Goal: Information Seeking & Learning: Find specific fact

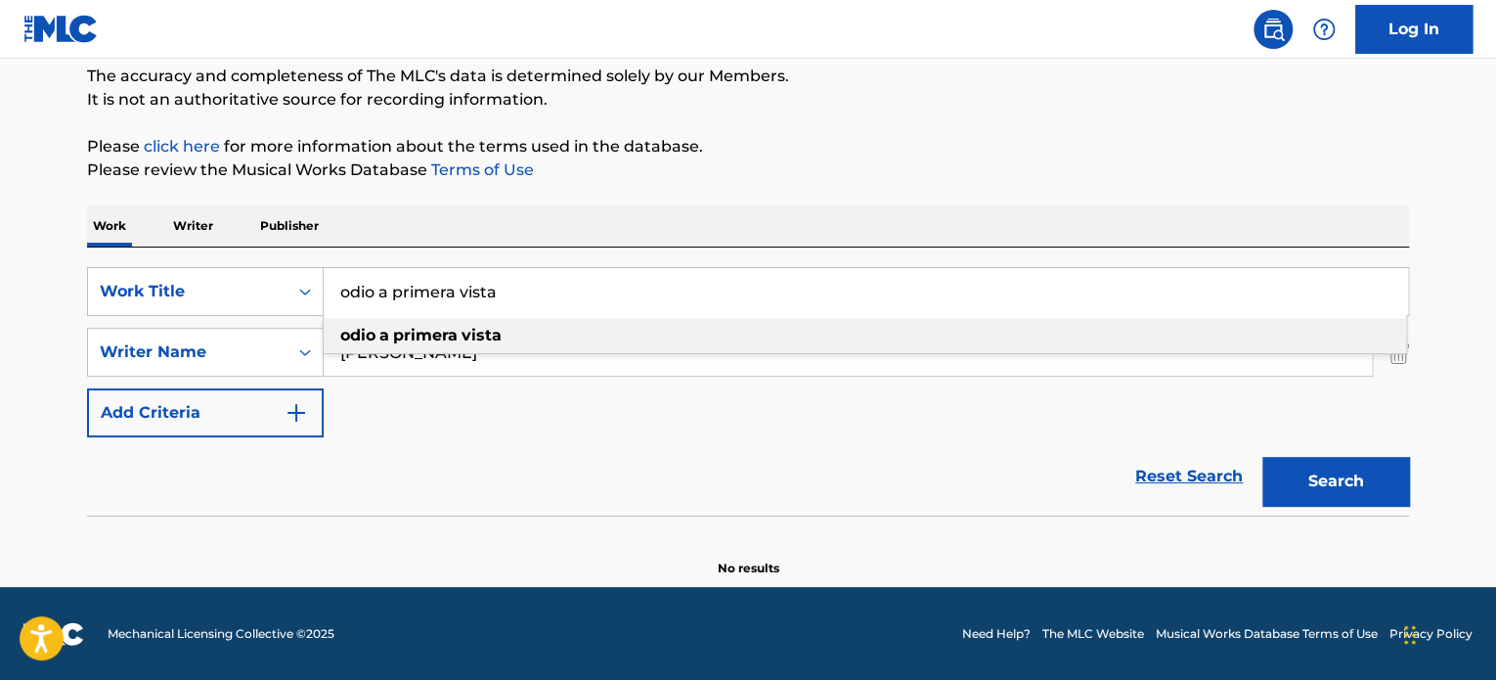
click at [450, 288] on input "odio a primera vista" at bounding box center [866, 291] width 1085 height 47
paste input "QUIERO NIRVANA"
type input "QUIERO NIRVANA"
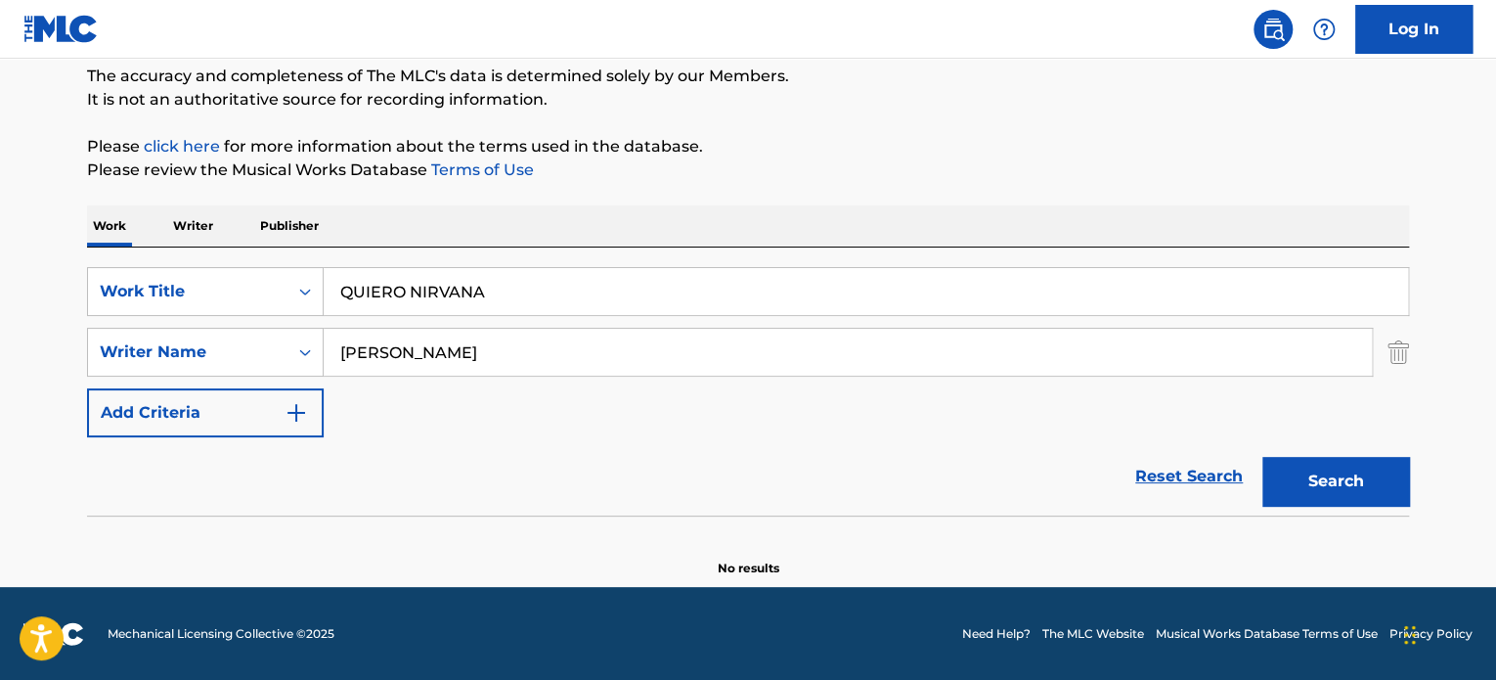
click at [465, 418] on div "SearchWithCriteriaff86ae1f-c33f-4f0b-8637-c3c9f3321141 Work Title QUIERO NIRVAN…" at bounding box center [748, 352] width 1322 height 170
drag, startPoint x: 561, startPoint y: 363, endPoint x: 143, endPoint y: 359, distance: 418.6
click at [143, 359] on div "SearchWithCriteria8a01ba27-b16e-4fea-83fc-af20cdb68c1c Writer Name [PERSON_NAME]" at bounding box center [748, 352] width 1322 height 49
type input "[PERSON_NAME]"
click at [1263, 457] on button "Search" at bounding box center [1336, 481] width 147 height 49
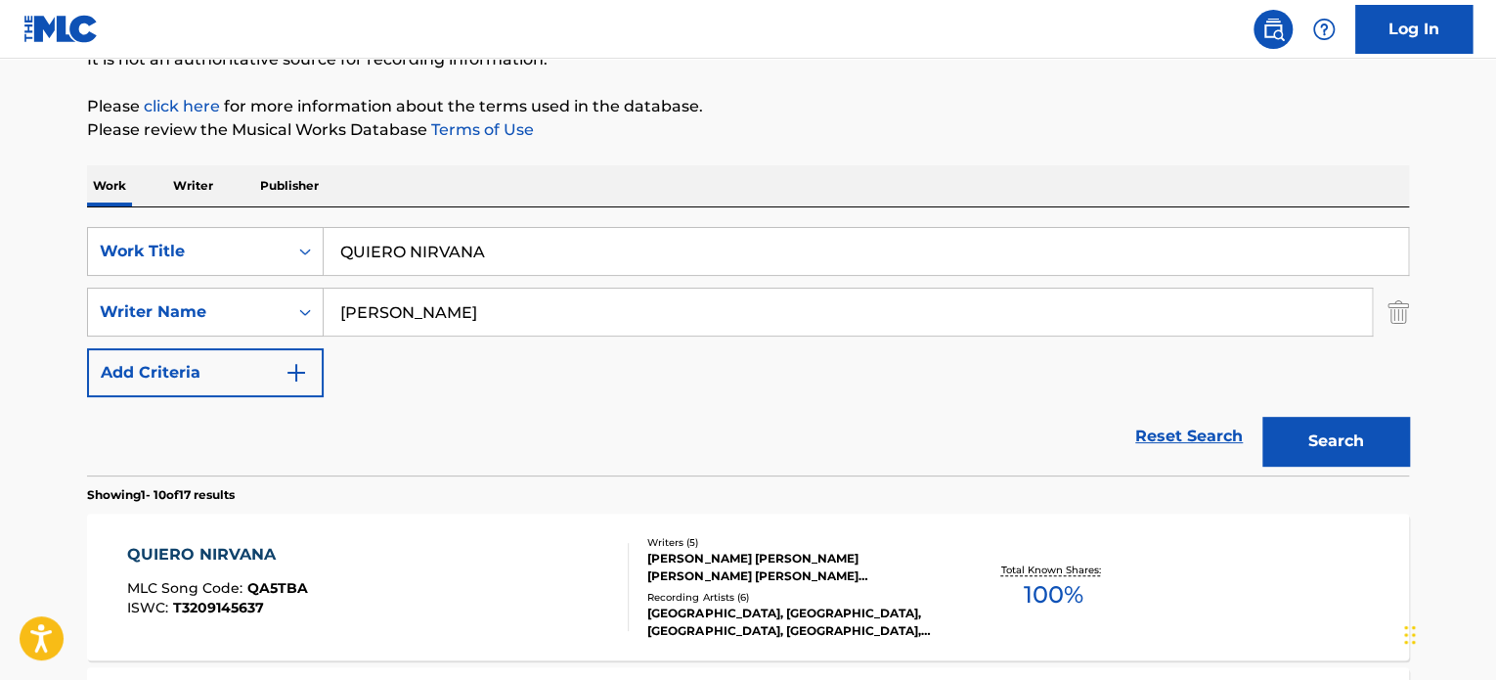
scroll to position [266, 0]
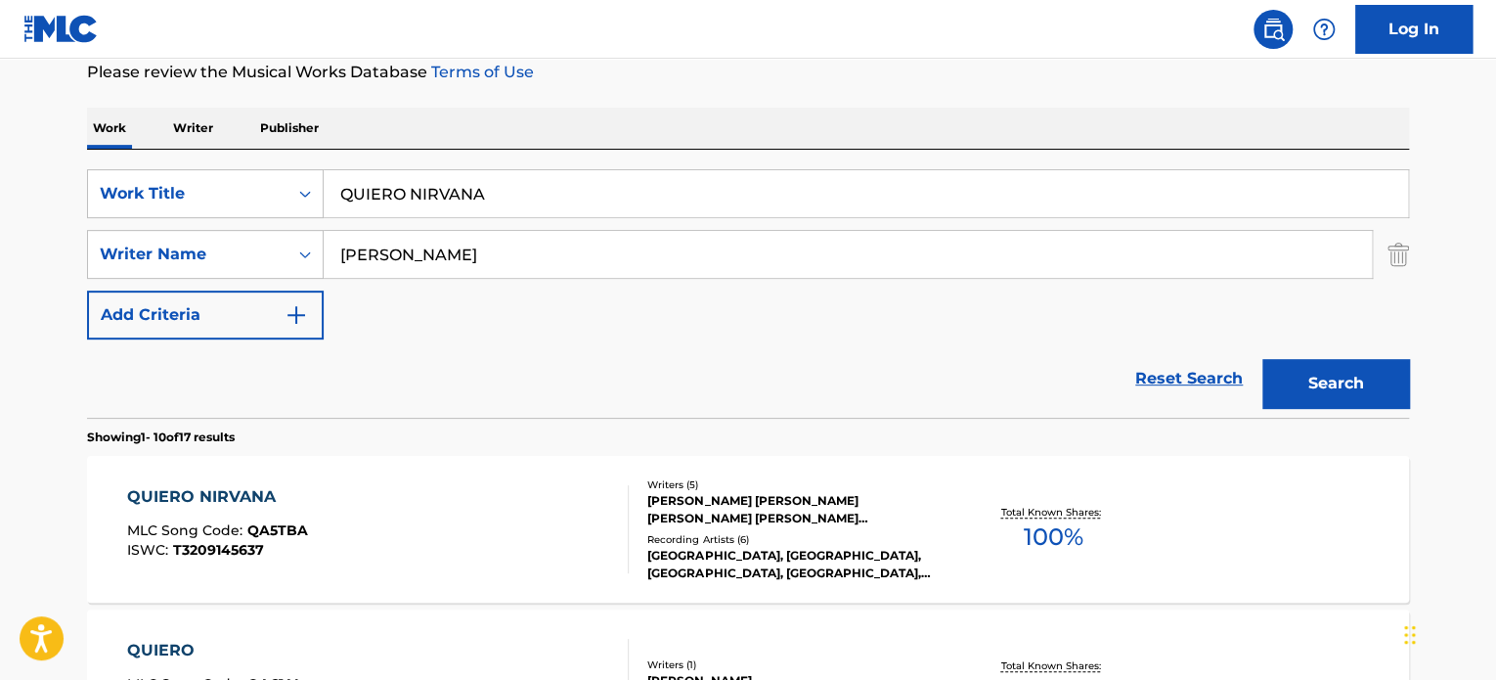
click at [520, 514] on div "QUIERO NIRVANA MLC Song Code : QA5TBA ISWC : T3209145637" at bounding box center [378, 529] width 503 height 88
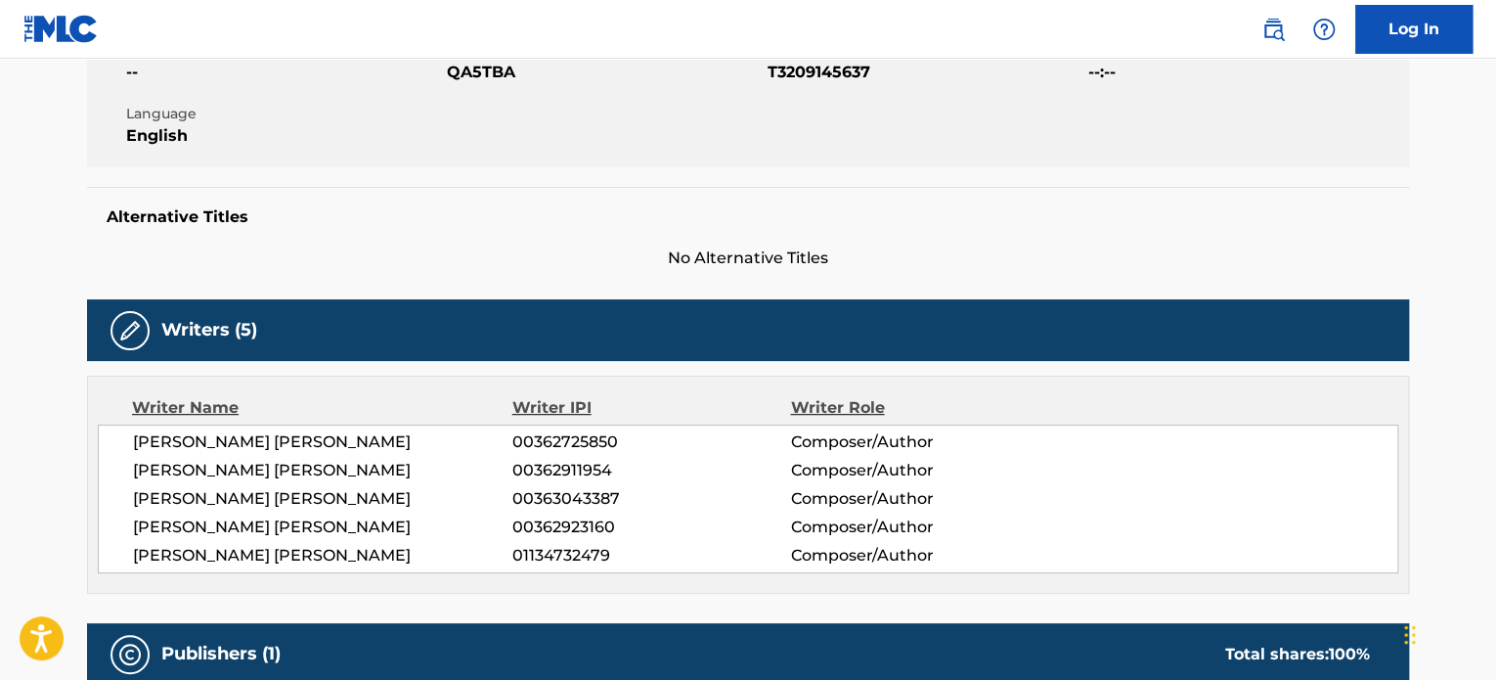
scroll to position [489, 0]
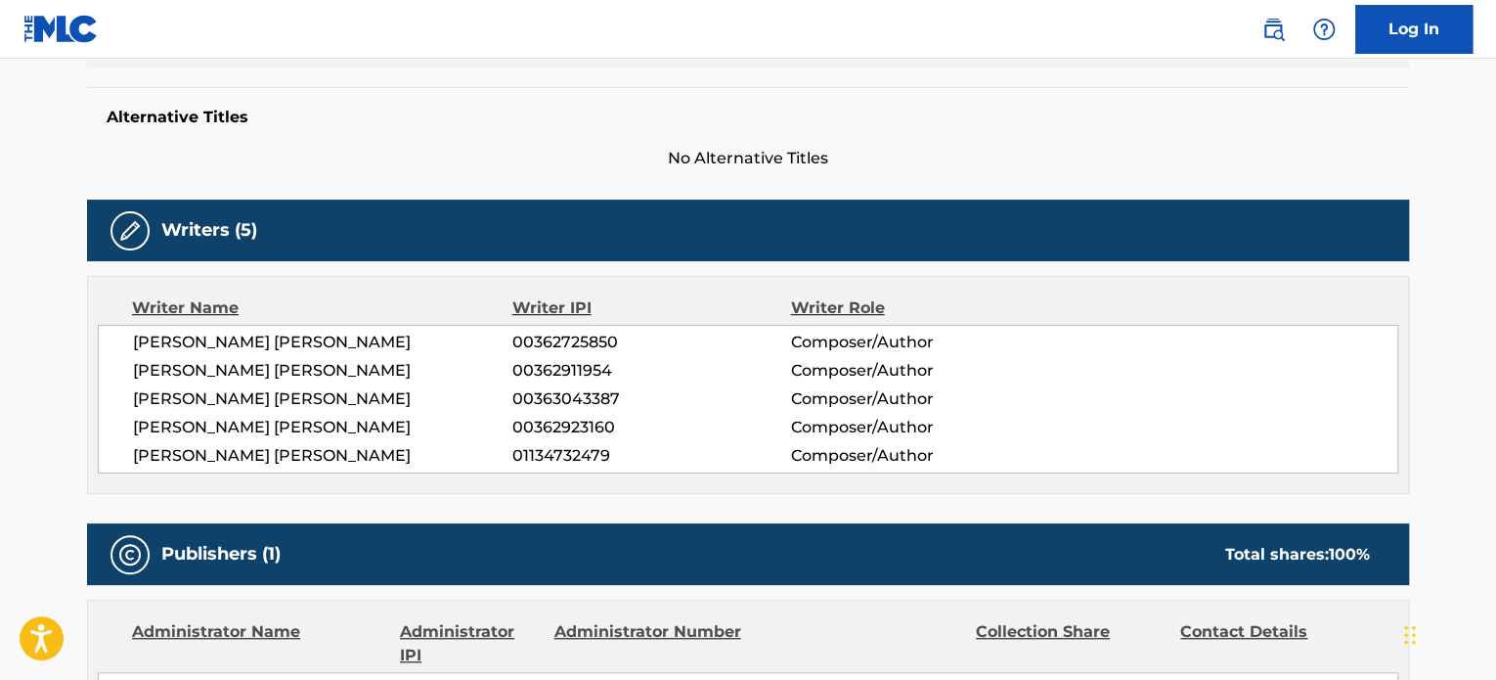
click at [317, 379] on span "[PERSON_NAME] [PERSON_NAME]" at bounding box center [322, 370] width 379 height 23
click at [314, 393] on span "[PERSON_NAME] [PERSON_NAME]" at bounding box center [322, 398] width 379 height 23
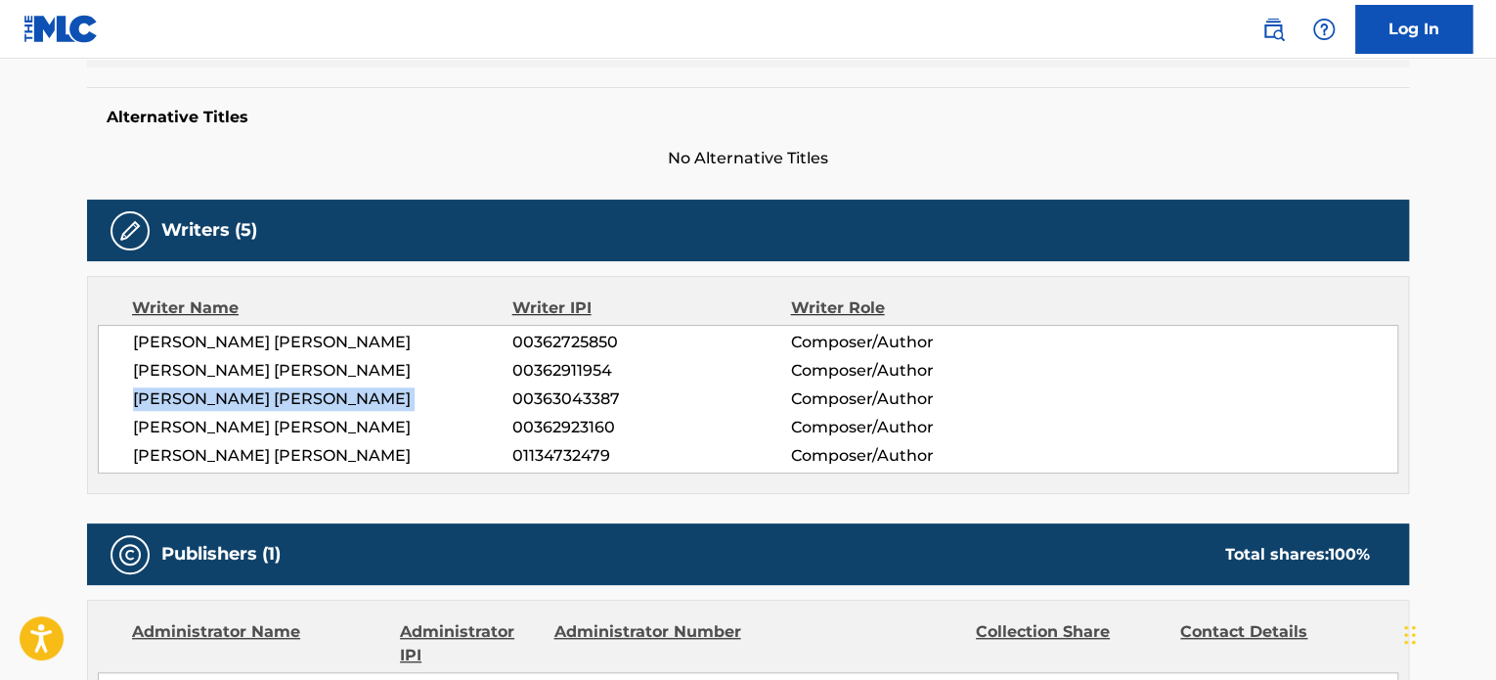
click at [314, 393] on span "[PERSON_NAME] [PERSON_NAME]" at bounding box center [322, 398] width 379 height 23
click at [297, 421] on span "[PERSON_NAME] [PERSON_NAME]" at bounding box center [322, 427] width 379 height 23
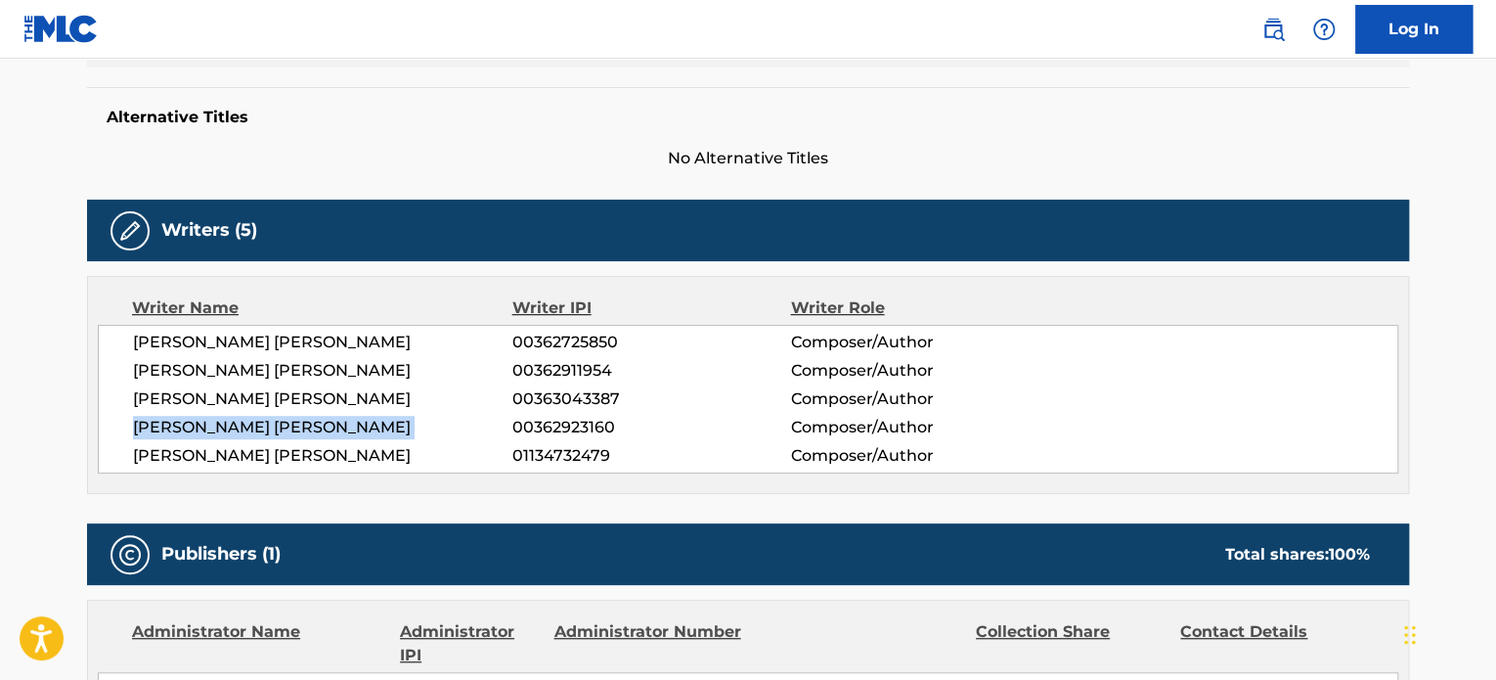
click at [297, 421] on span "[PERSON_NAME] [PERSON_NAME]" at bounding box center [322, 427] width 379 height 23
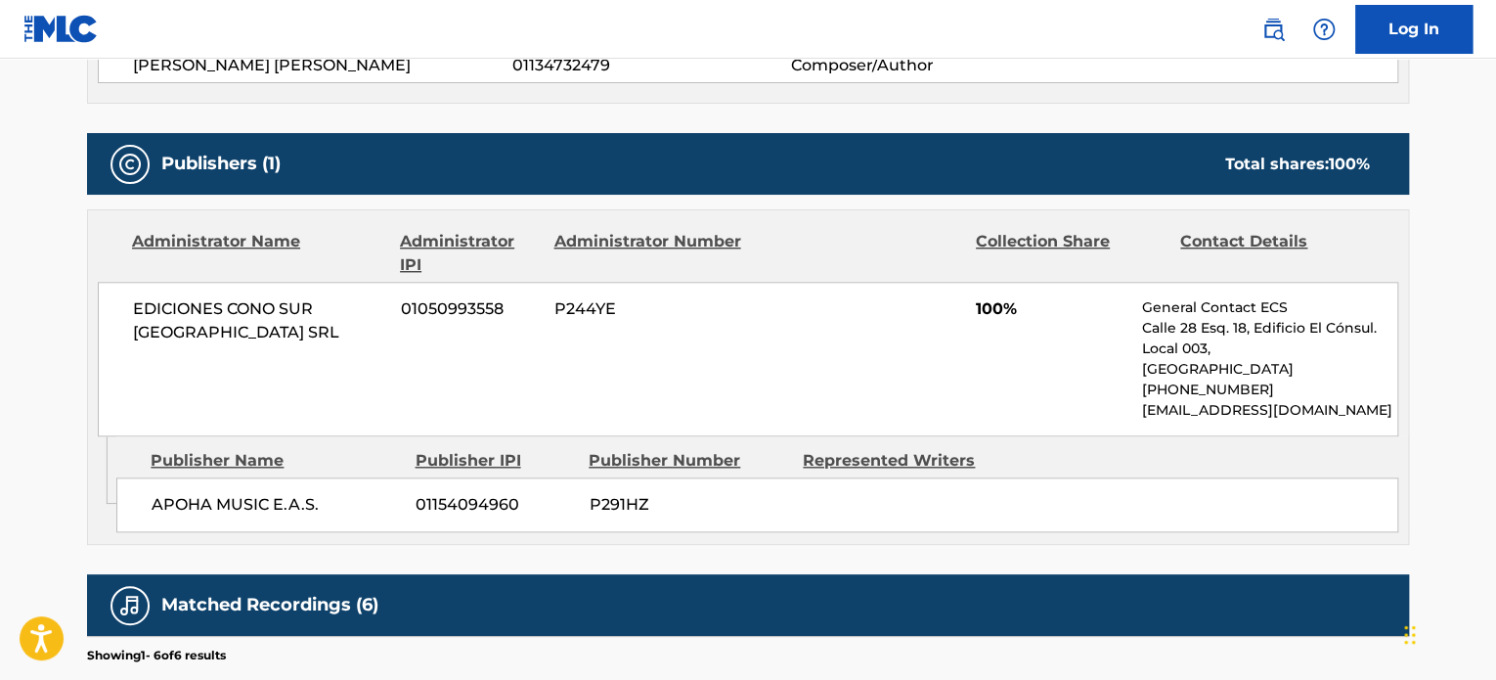
scroll to position [880, 0]
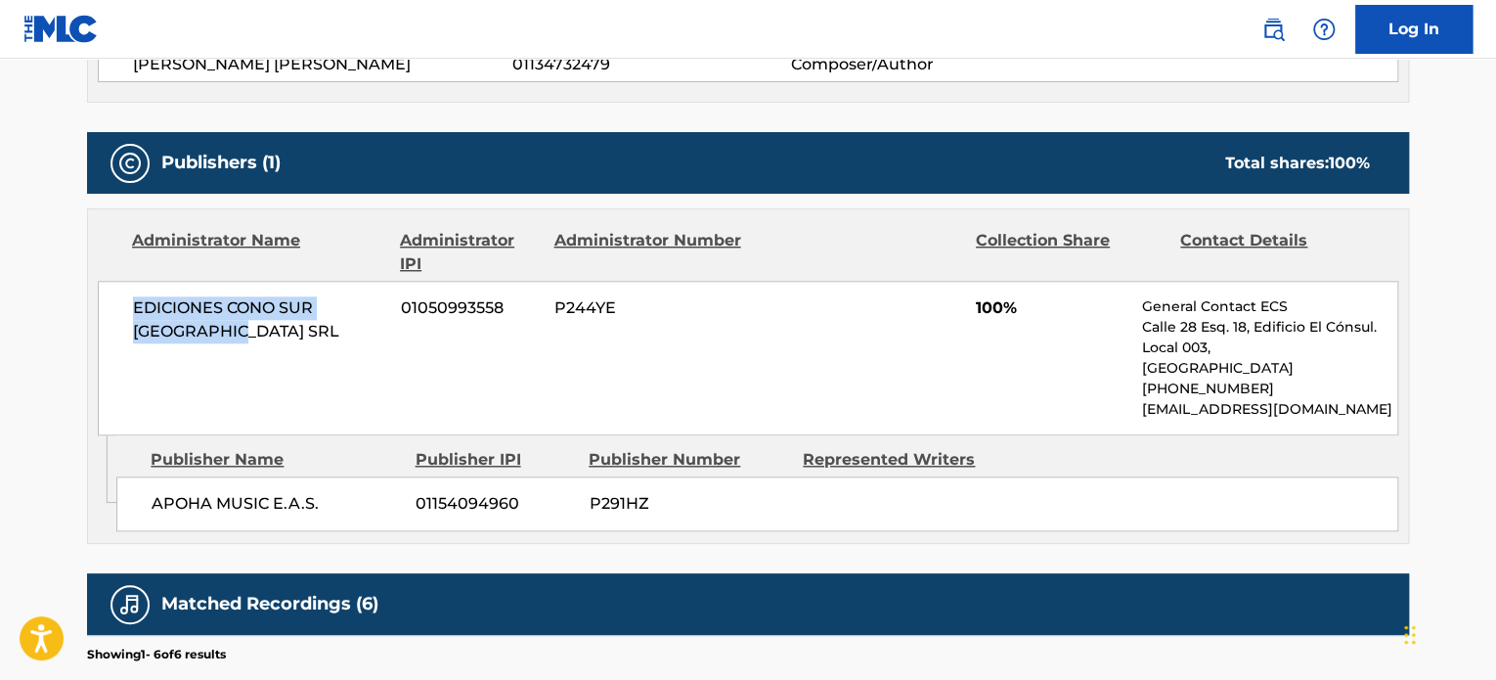
drag, startPoint x: 108, startPoint y: 306, endPoint x: 275, endPoint y: 337, distance: 170.2
click at [275, 337] on div "EDICIONES CONO SUR URUGUAY SRL 01050993558 P244YE 100% General Contact ECS [STR…" at bounding box center [748, 358] width 1301 height 155
copy span "EDICIONES CONO SUR [GEOGRAPHIC_DATA] SRL"
drag, startPoint x: 225, startPoint y: 332, endPoint x: 189, endPoint y: 319, distance: 38.4
click at [225, 332] on span "EDICIONES CONO SUR [GEOGRAPHIC_DATA] SRL" at bounding box center [259, 319] width 253 height 47
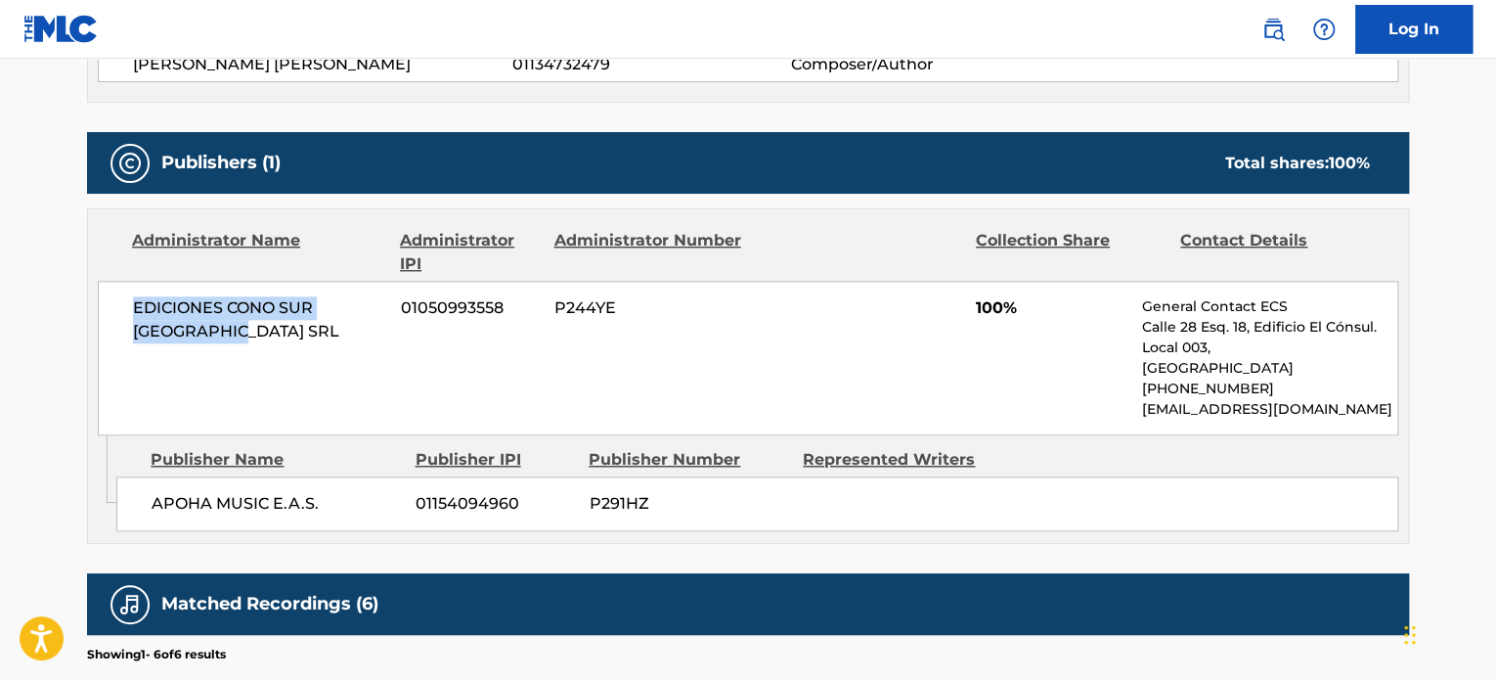
click at [119, 297] on div "EDICIONES CONO SUR URUGUAY SRL 01050993558 P244YE 100% General Contact ECS [STR…" at bounding box center [748, 358] width 1301 height 155
drag, startPoint x: 127, startPoint y: 496, endPoint x: 208, endPoint y: 510, distance: 82.3
click at [208, 510] on div "APOHA MUSIC E.A.S. 01154094960 P291HZ" at bounding box center [757, 503] width 1282 height 55
copy span "[DEMOGRAPHIC_DATA]"
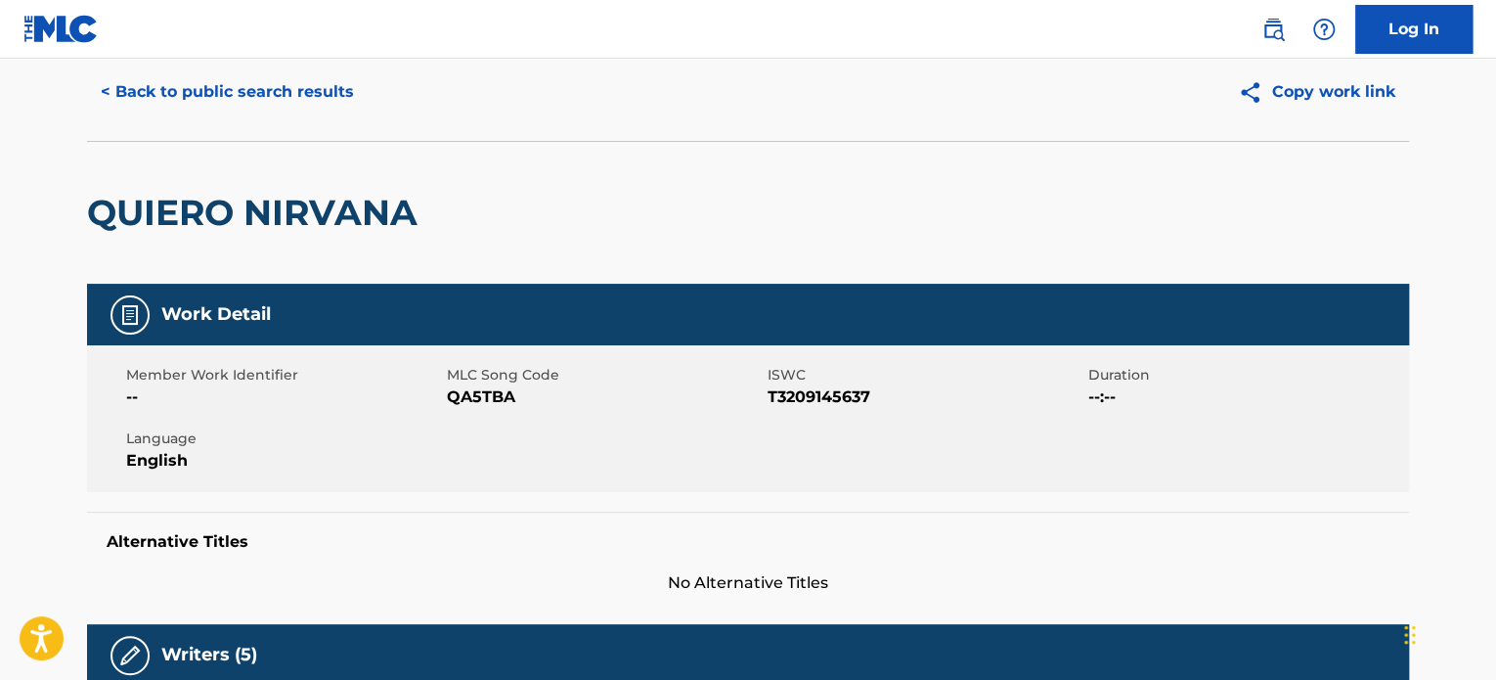
scroll to position [0, 0]
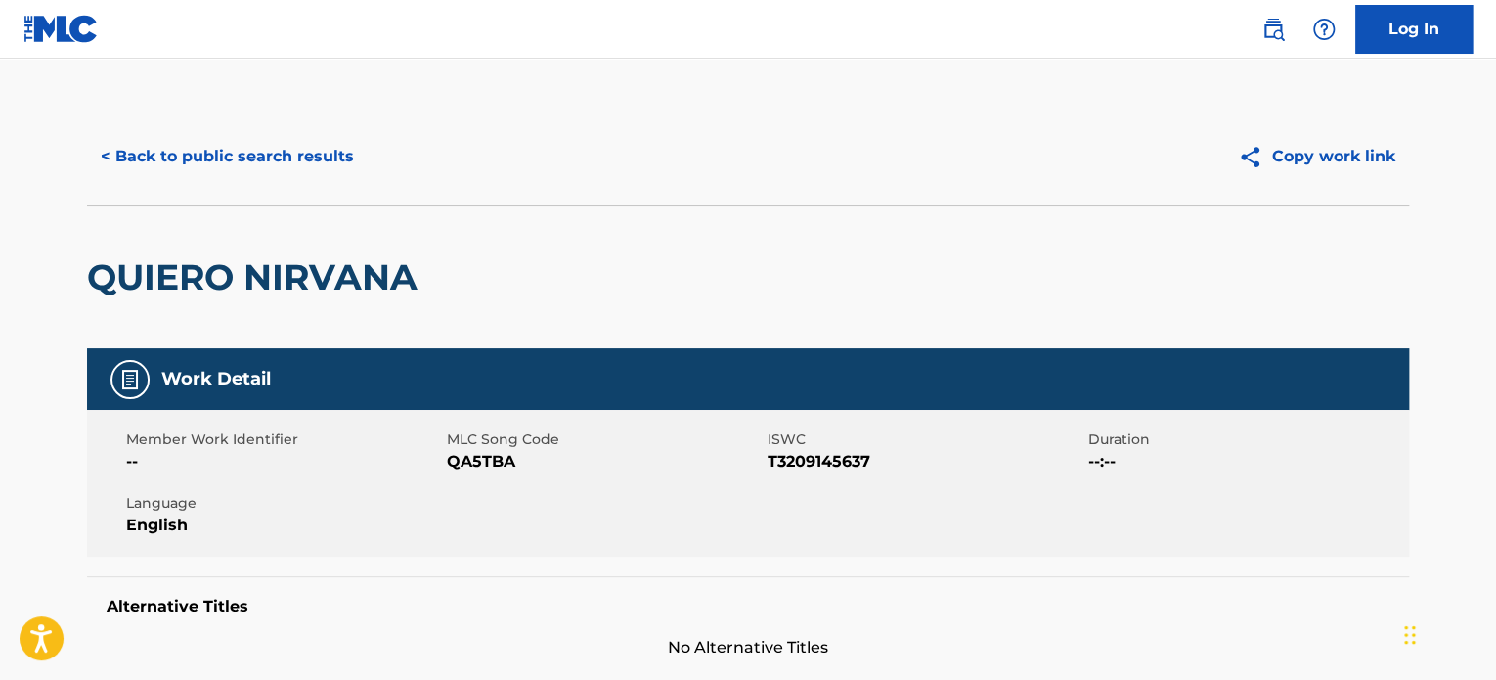
click at [238, 171] on button "< Back to public search results" at bounding box center [227, 156] width 281 height 49
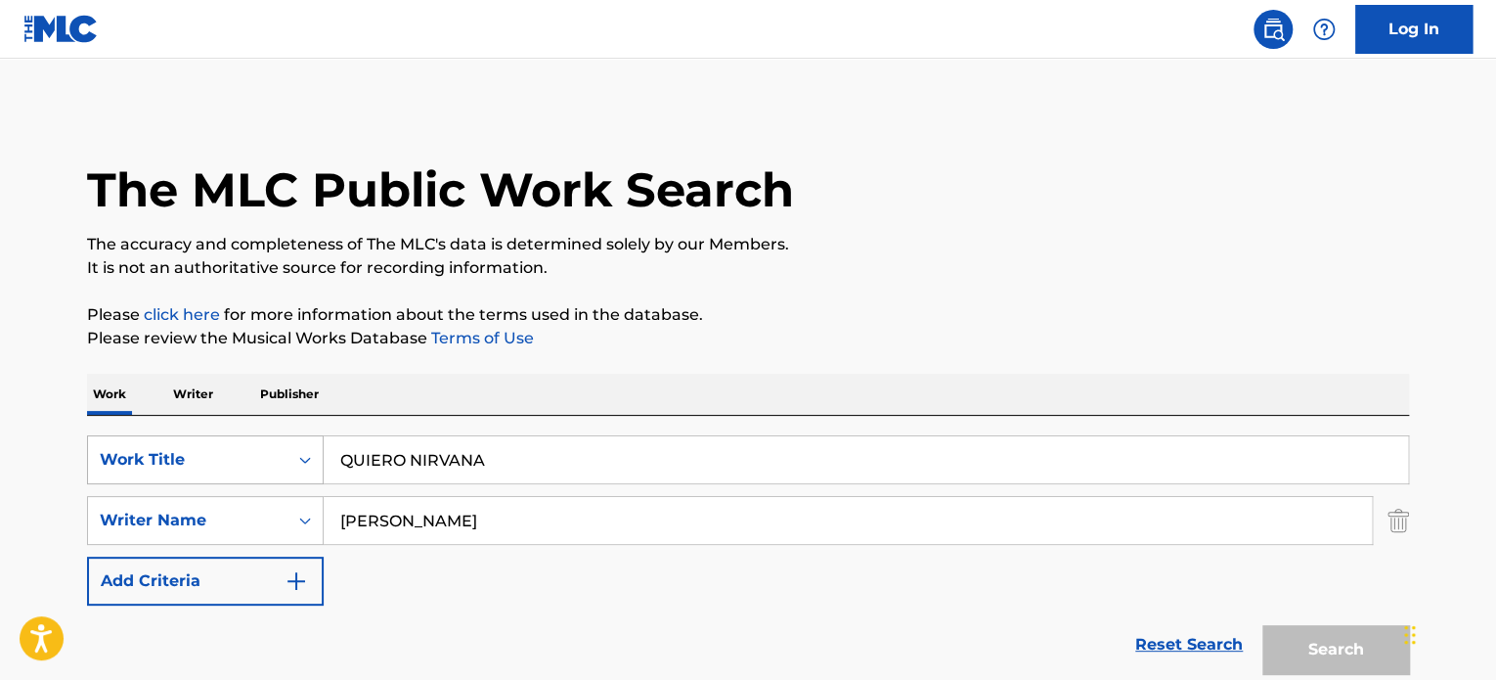
scroll to position [266, 0]
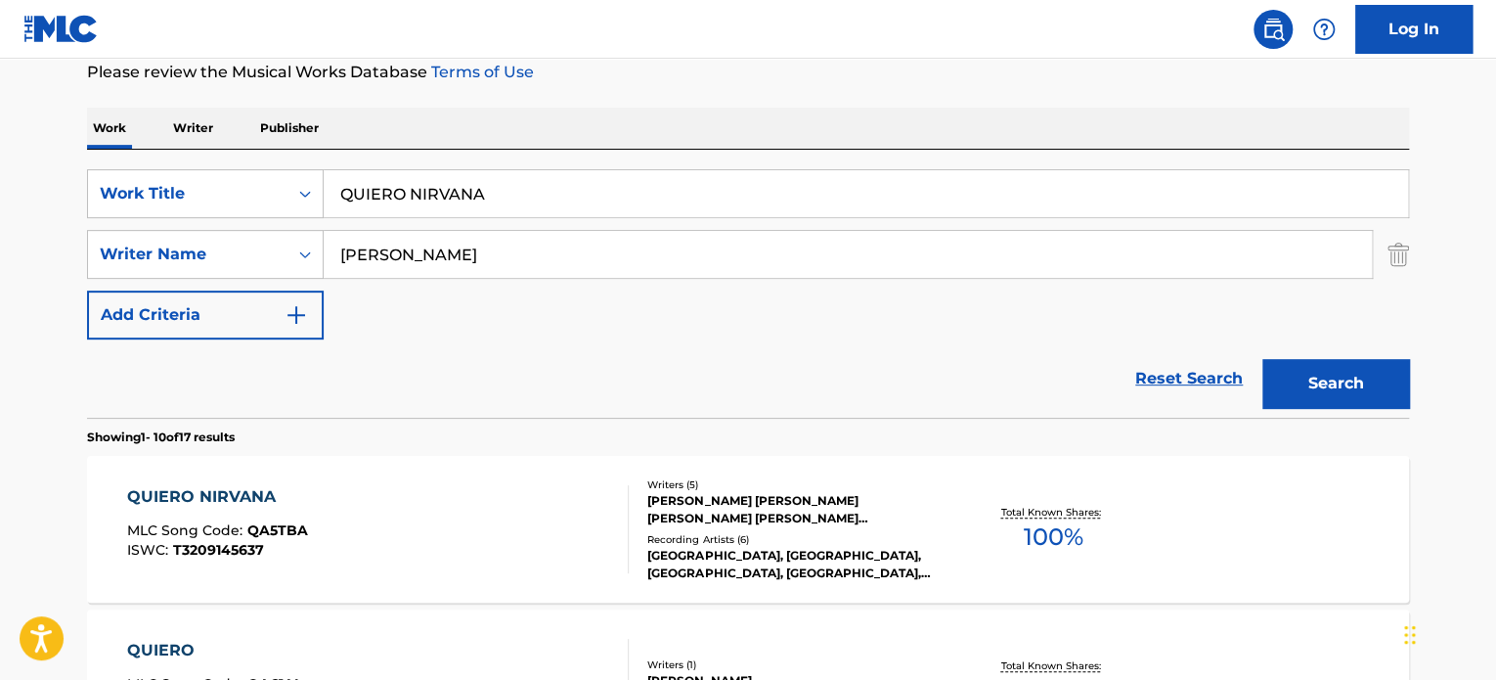
click at [518, 184] on input "QUIERO NIRVANA" at bounding box center [866, 193] width 1085 height 47
click at [518, 183] on input "QUIERO NIRVANA" at bounding box center [866, 193] width 1085 height 47
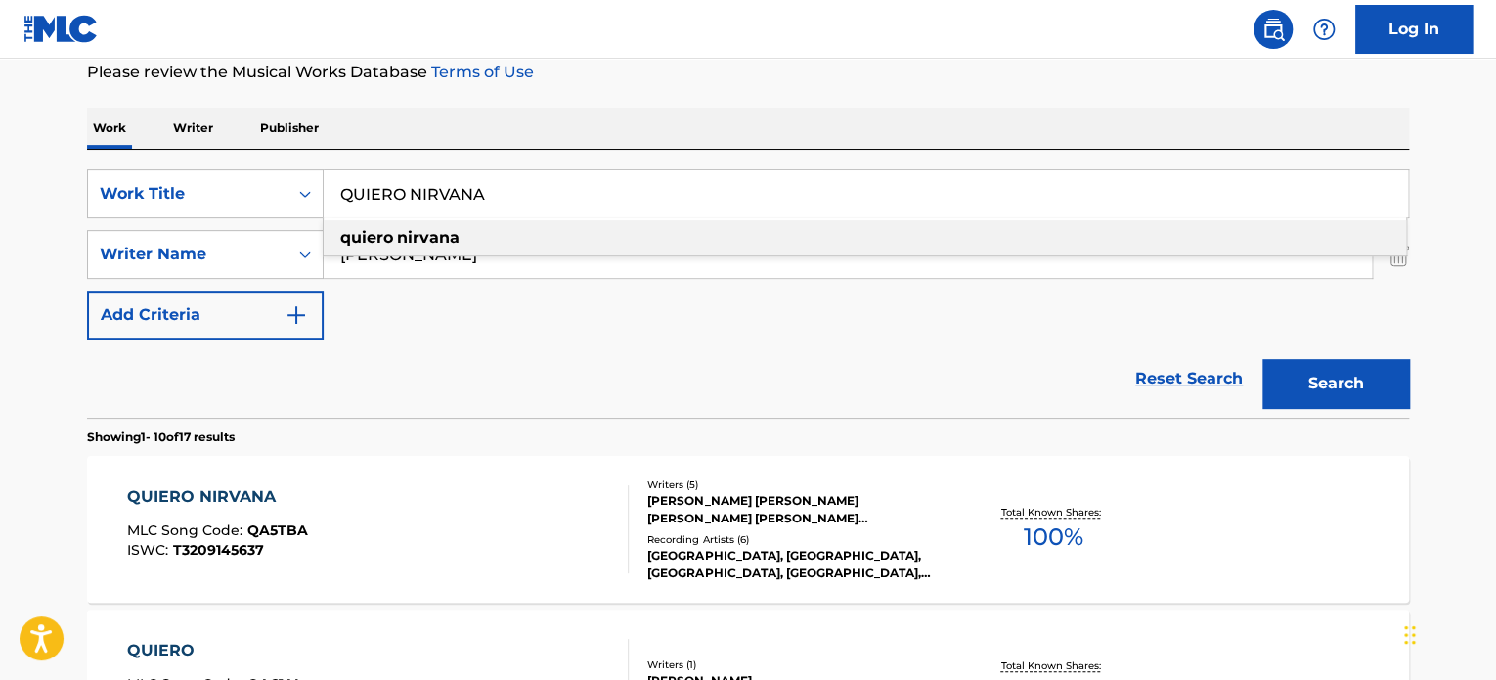
click at [517, 181] on input "QUIERO NIRVANA" at bounding box center [866, 193] width 1085 height 47
click at [517, 179] on input "QUIERO NIRVANA" at bounding box center [866, 193] width 1085 height 47
click at [513, 179] on input "QUIERO NIRVANA" at bounding box center [866, 193] width 1085 height 47
drag, startPoint x: 513, startPoint y: 180, endPoint x: 487, endPoint y: 185, distance: 25.9
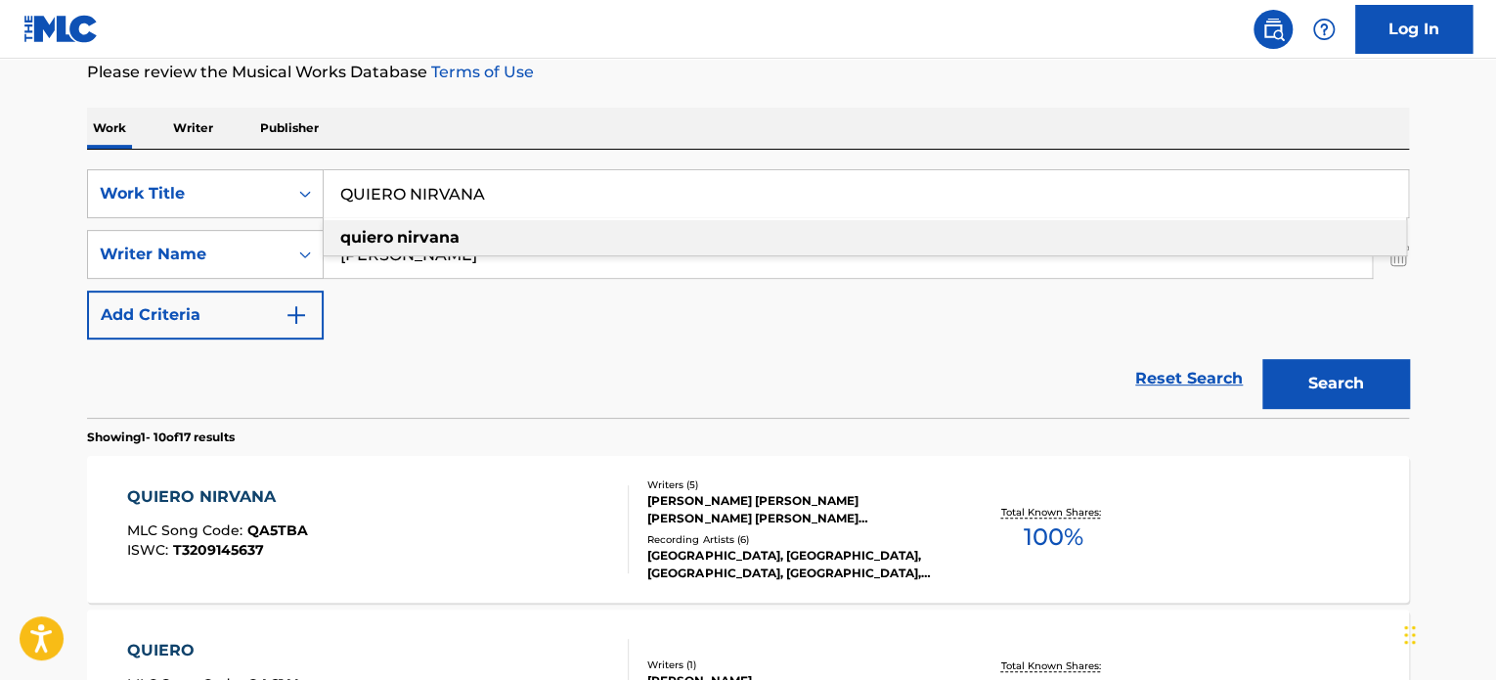
click at [505, 183] on input "QUIERO NIRVANA" at bounding box center [866, 193] width 1085 height 47
click at [408, 184] on input "QUIERO NIRVANA" at bounding box center [866, 193] width 1085 height 47
paste input "[PERSON_NAME]"
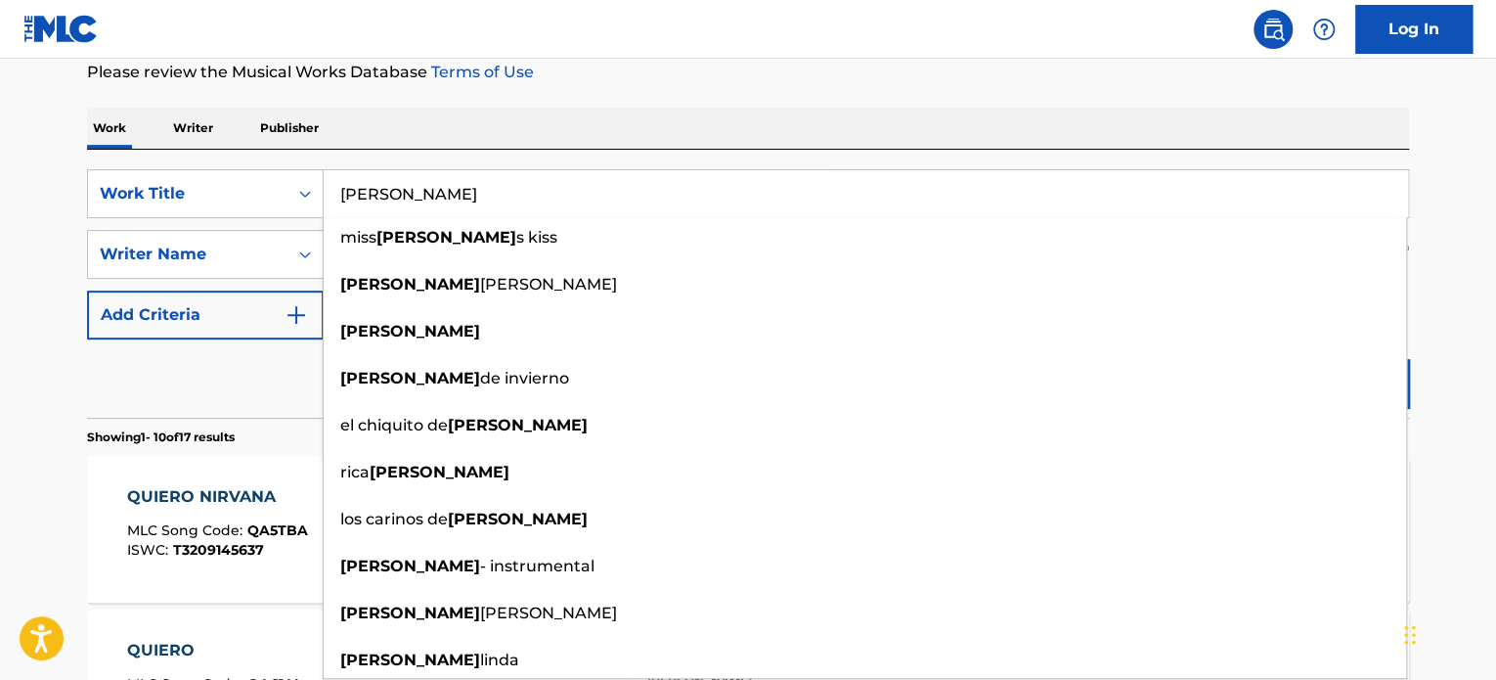
type input "[PERSON_NAME]"
drag, startPoint x: 239, startPoint y: 396, endPoint x: 333, endPoint y: 330, distance: 115.1
click at [240, 394] on div "Reset Search Search" at bounding box center [748, 378] width 1322 height 78
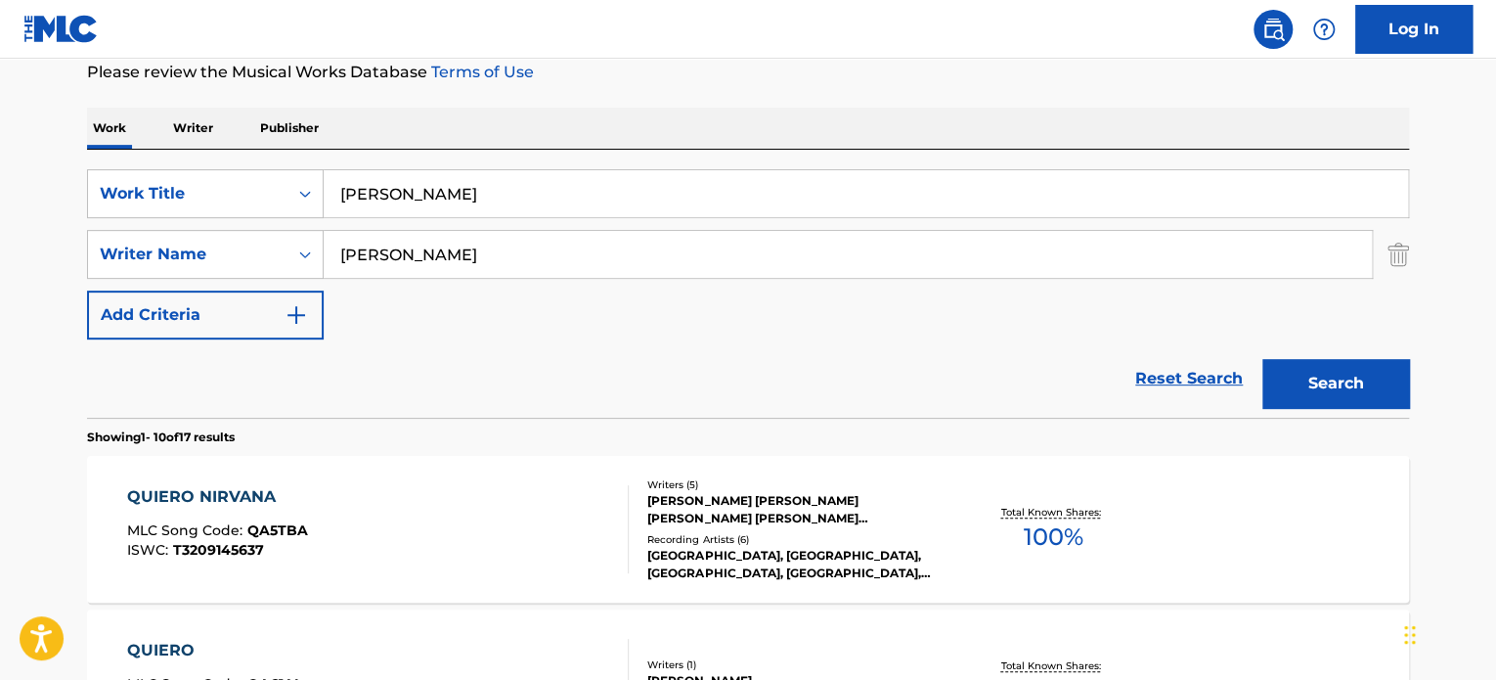
click at [403, 253] on input "[PERSON_NAME]" at bounding box center [848, 254] width 1048 height 47
type input "[PERSON_NAME]"
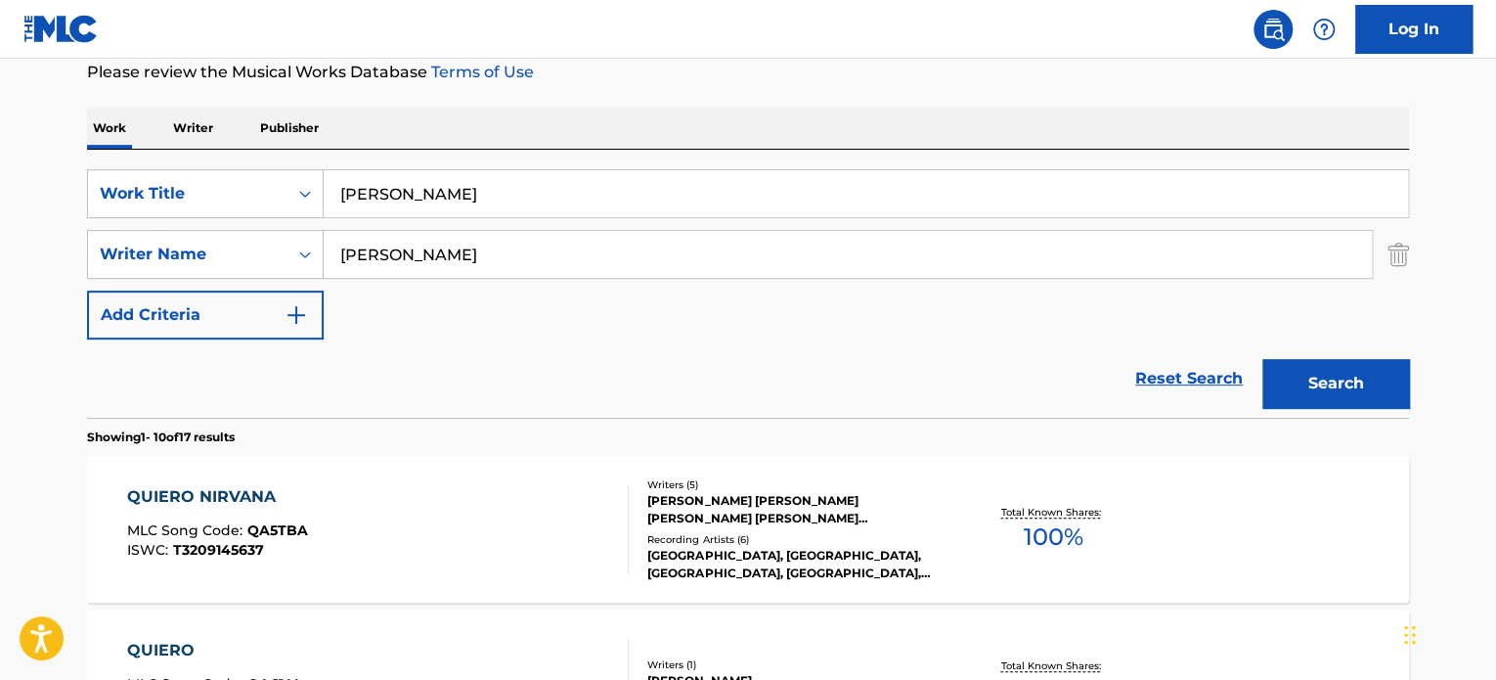
click at [1263, 359] on button "Search" at bounding box center [1336, 383] width 147 height 49
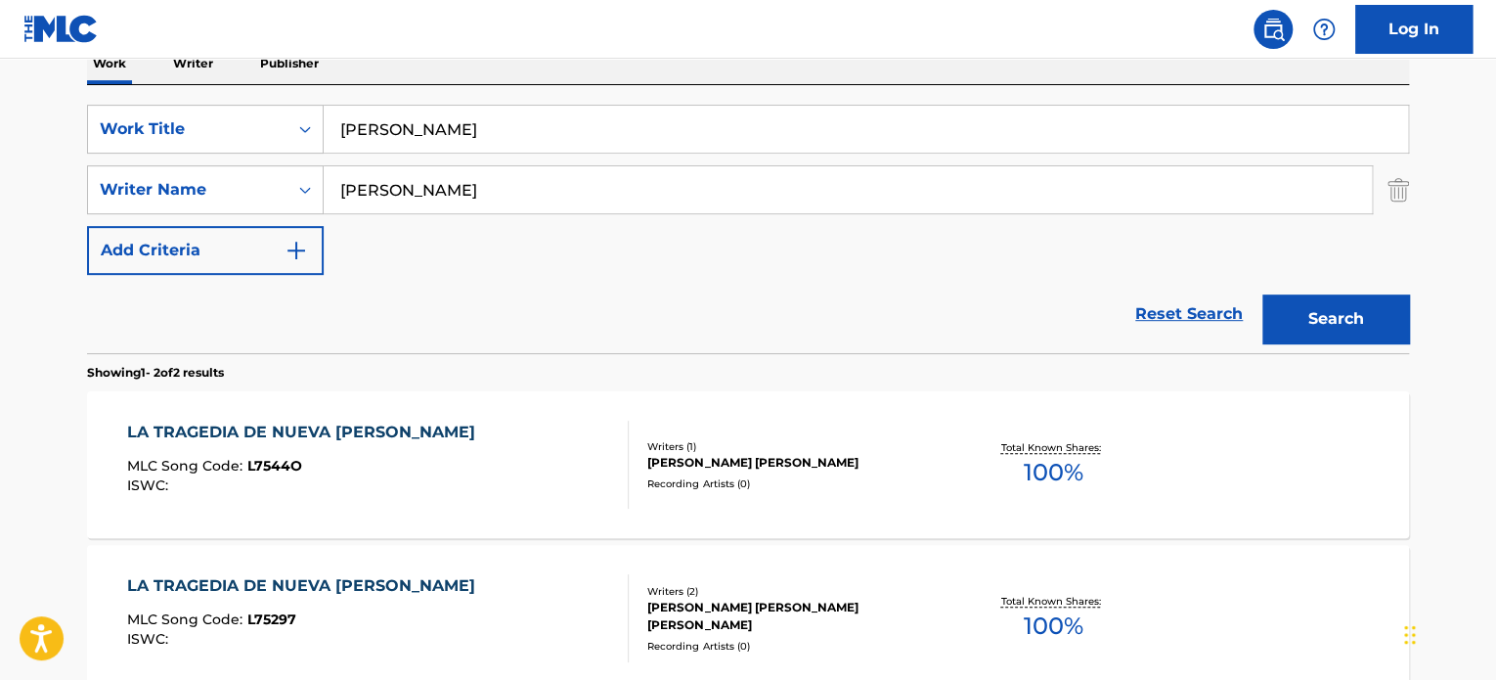
scroll to position [364, 0]
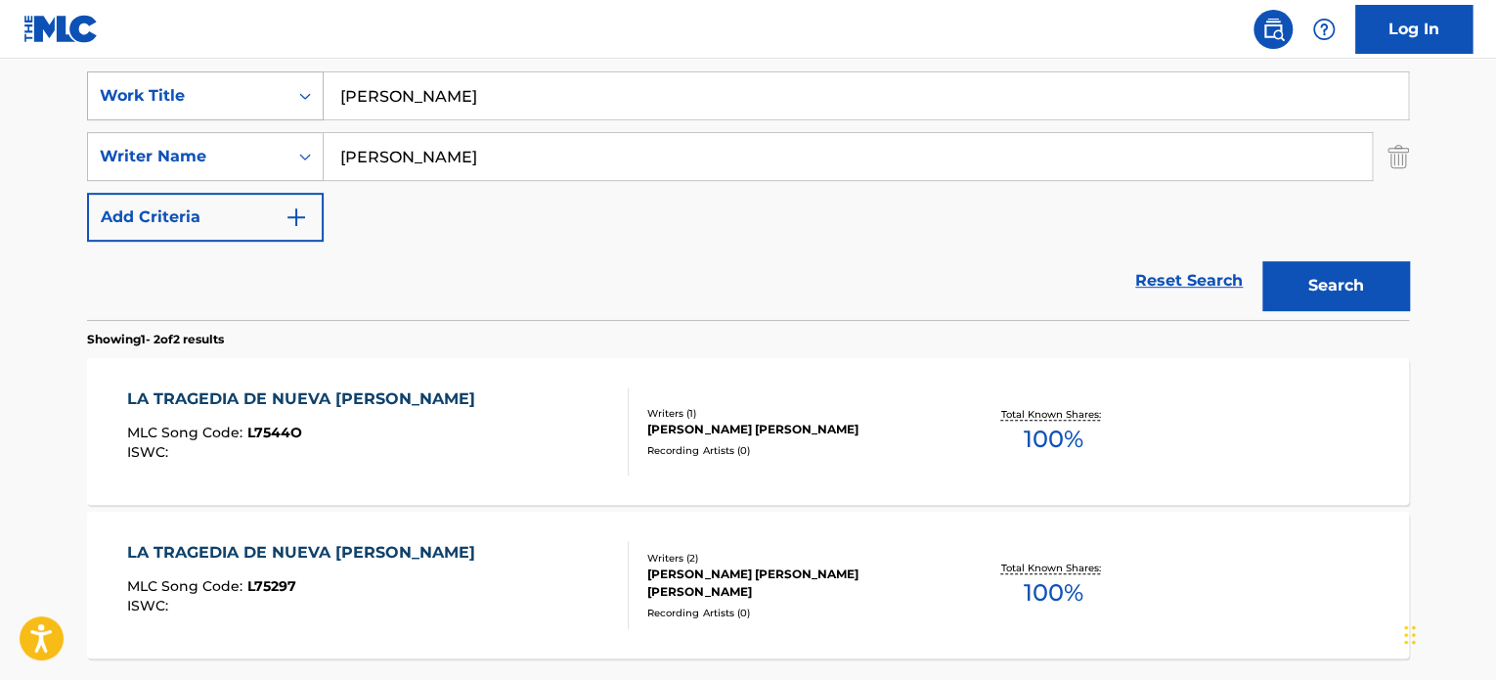
drag, startPoint x: 475, startPoint y: 88, endPoint x: 242, endPoint y: 75, distance: 234.1
click at [242, 75] on div "SearchWithCriteriaff86ae1f-c33f-4f0b-8637-c3c9f3321141 Work Title [PERSON_NAME]" at bounding box center [748, 95] width 1322 height 49
drag, startPoint x: 492, startPoint y: 93, endPoint x: 401, endPoint y: 88, distance: 91.1
click at [401, 88] on input "cancun nights" at bounding box center [866, 95] width 1085 height 47
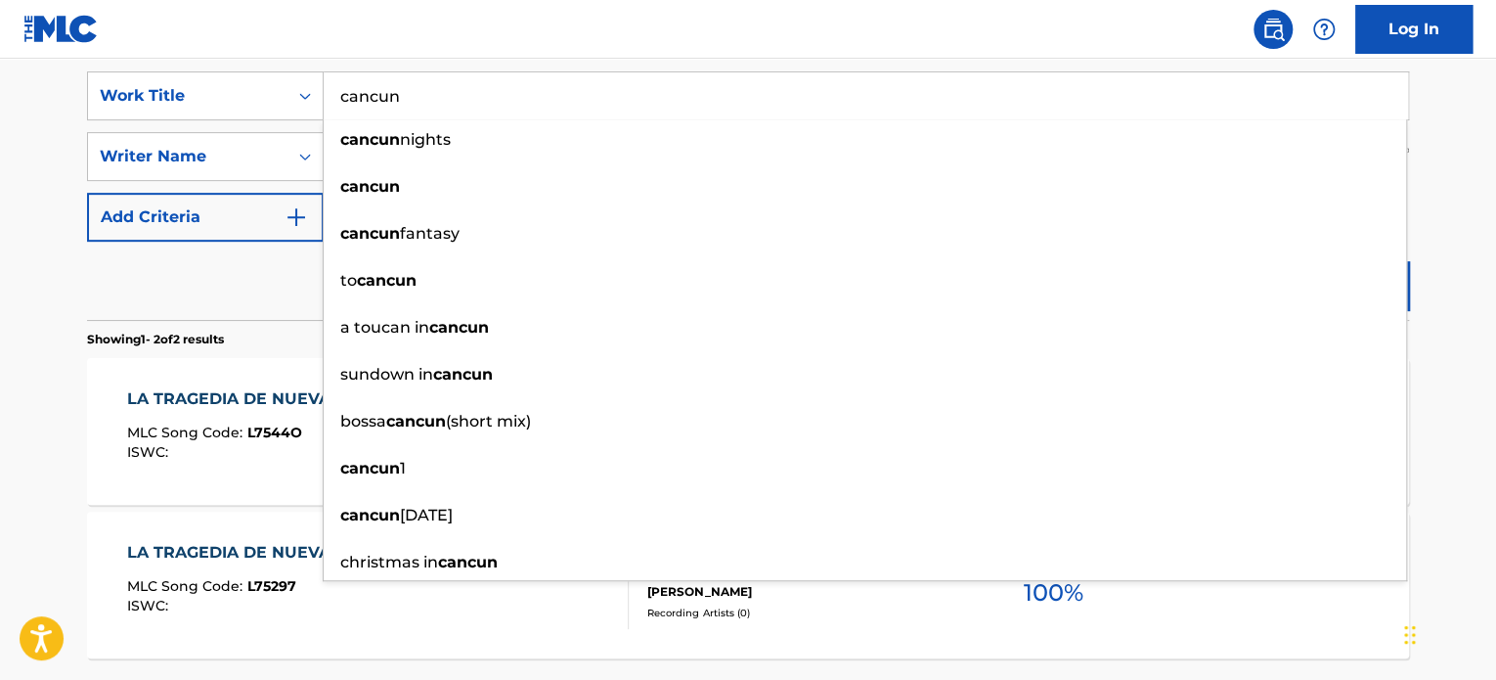
type input "cancun"
click at [1455, 315] on main "The MLC Public Work Search The accuracy and completeness of The MLC's data is d…" at bounding box center [748, 227] width 1496 height 1065
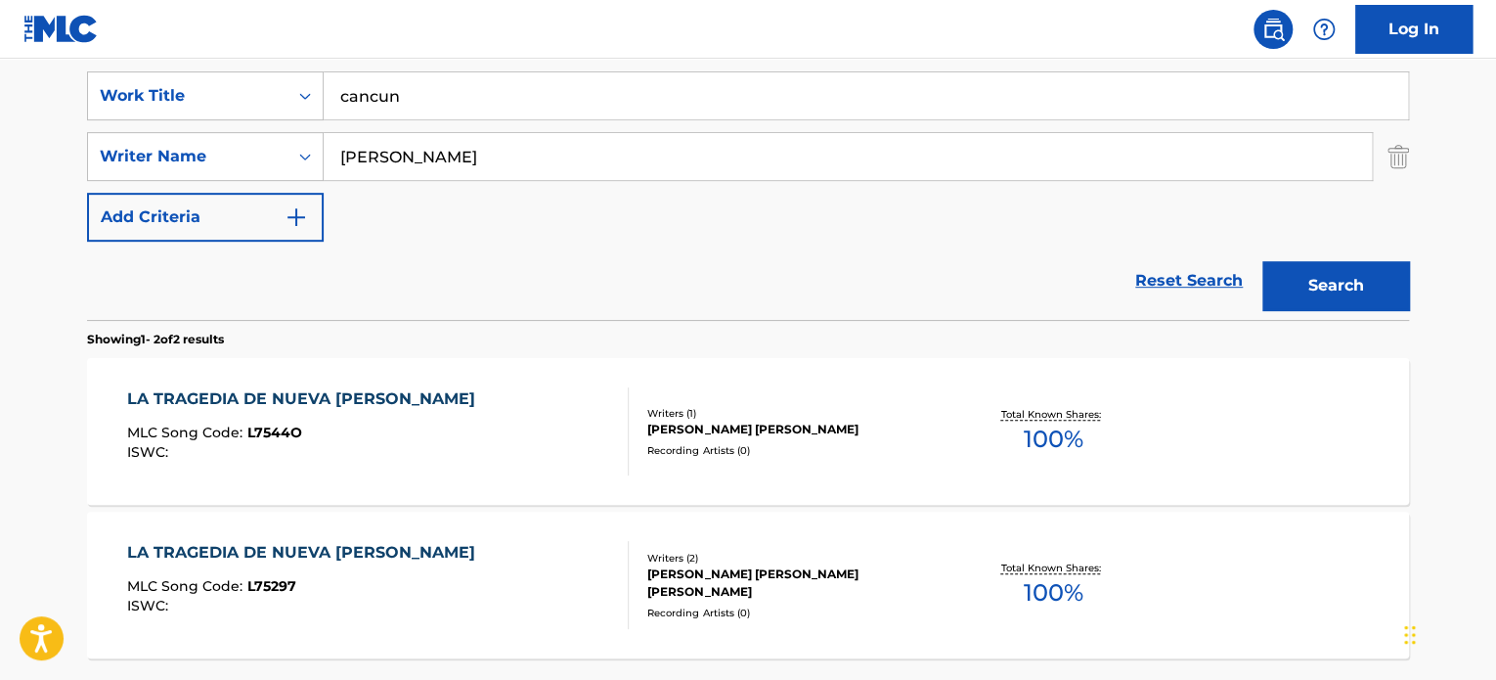
click at [1338, 290] on button "Search" at bounding box center [1336, 285] width 147 height 49
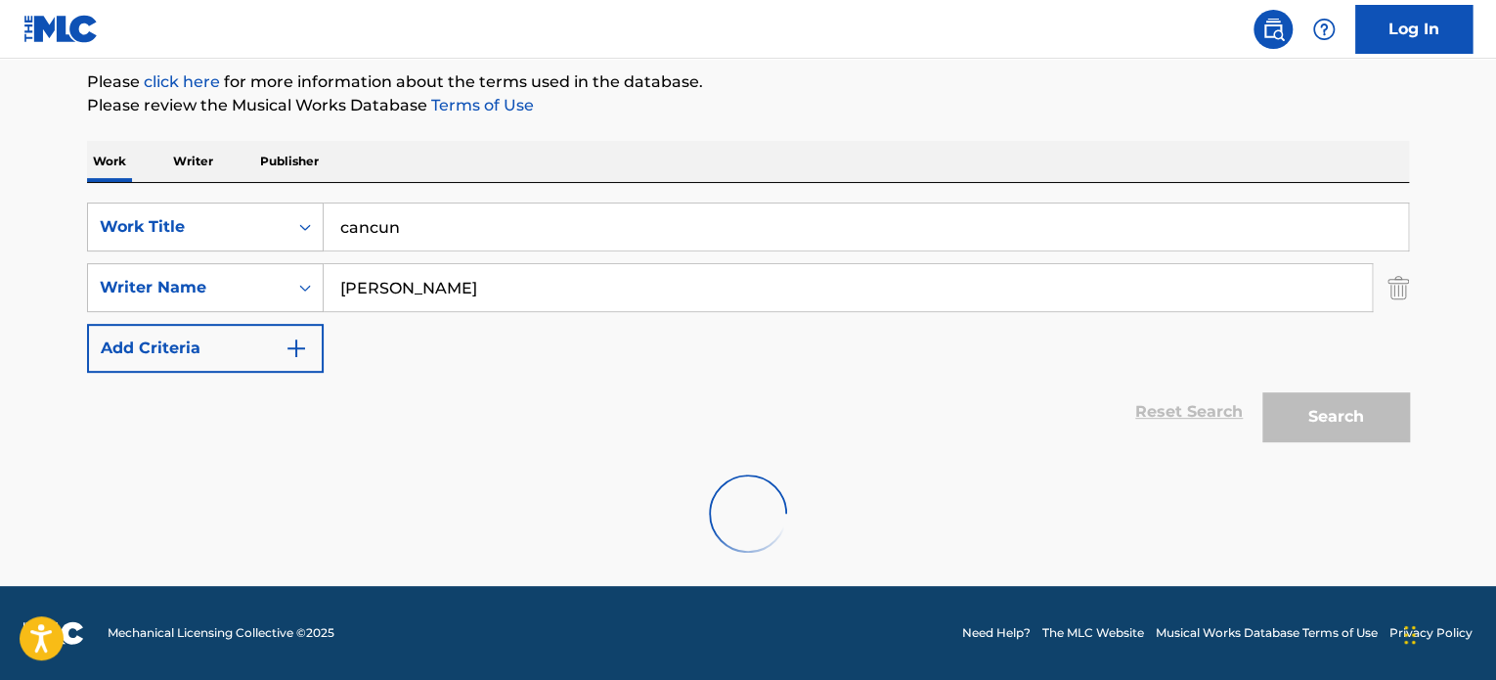
scroll to position [168, 0]
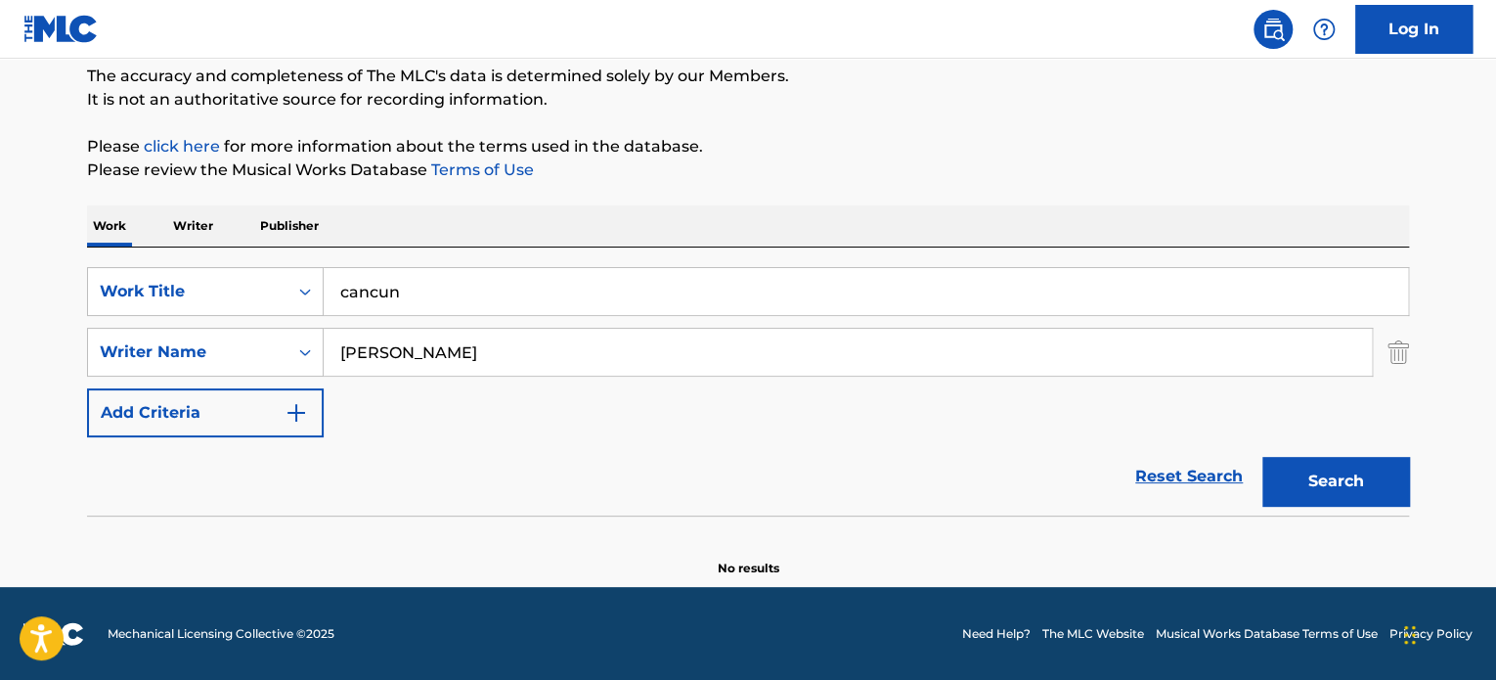
click at [1315, 457] on button "Search" at bounding box center [1336, 481] width 147 height 49
click at [1323, 480] on button "Search" at bounding box center [1336, 481] width 147 height 49
